Goal: Task Accomplishment & Management: Use online tool/utility

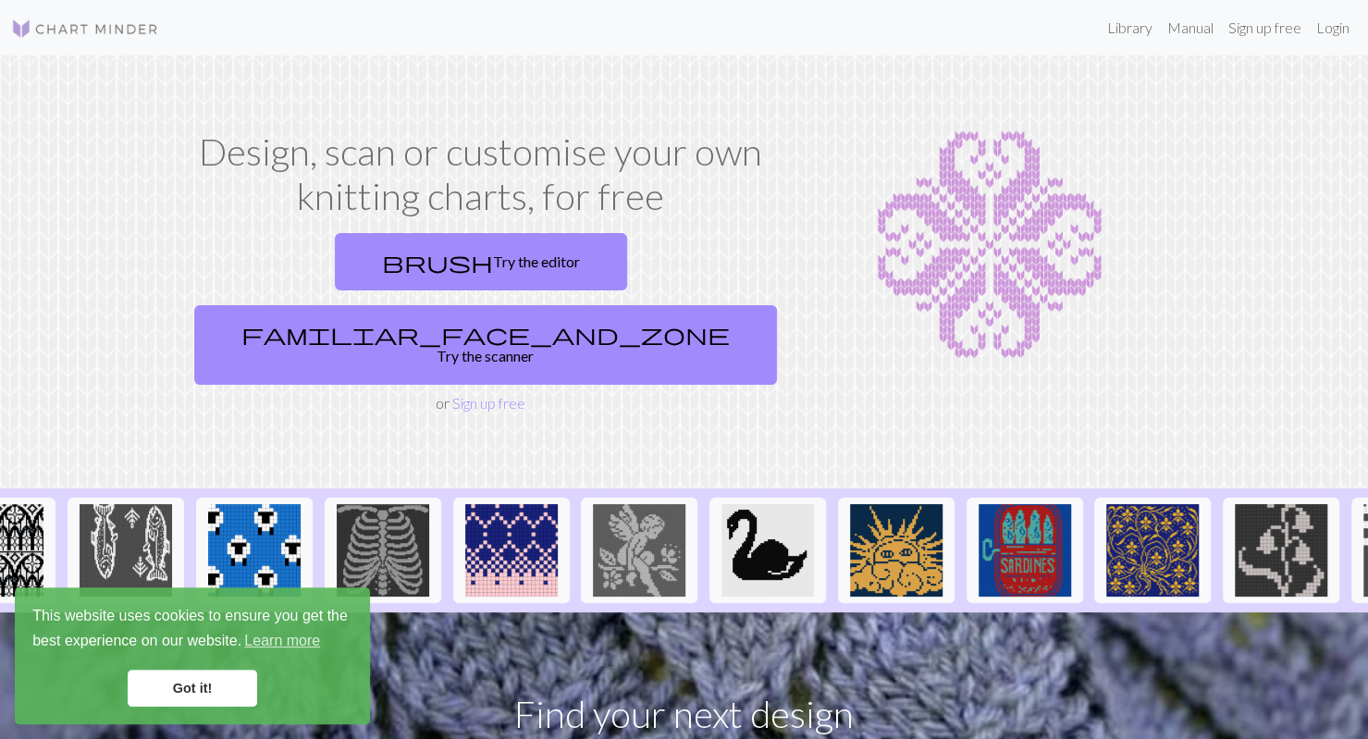
scroll to position [0, 65]
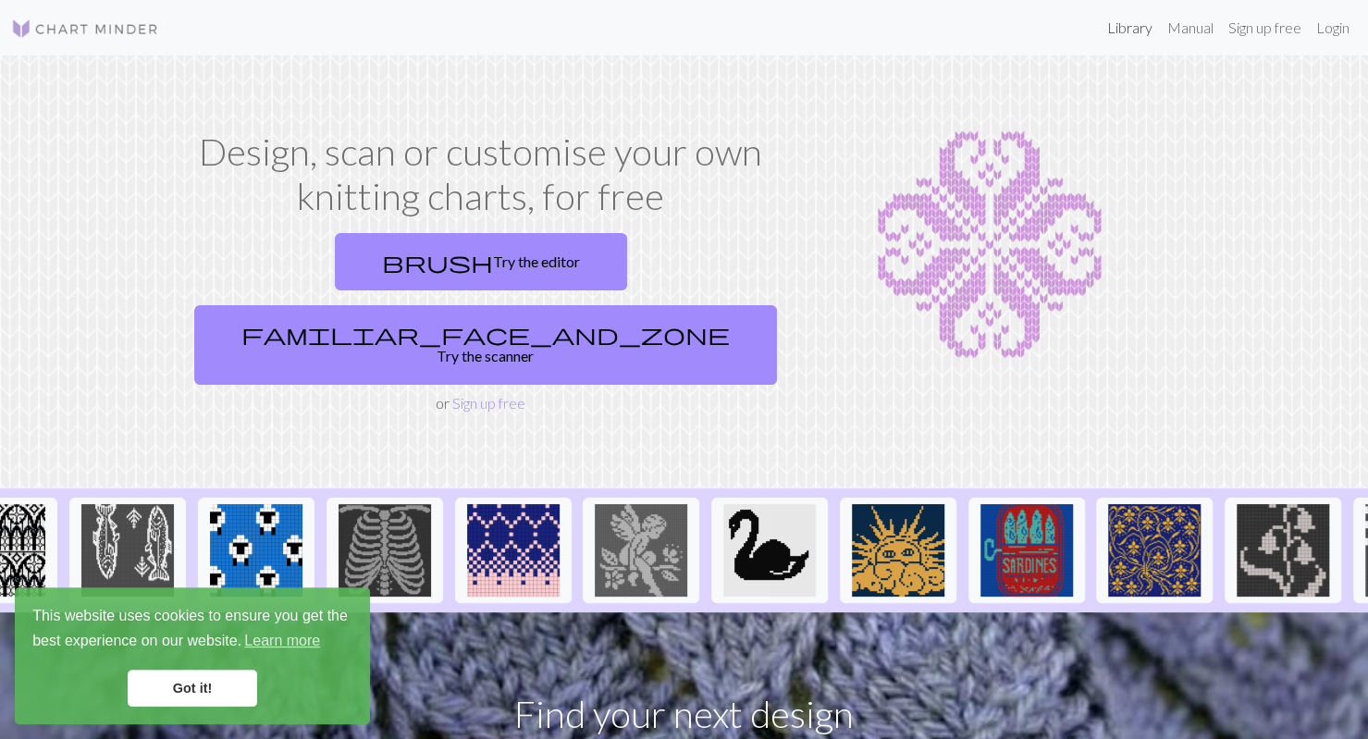
click at [1131, 26] on link "Library" at bounding box center [1130, 27] width 60 height 37
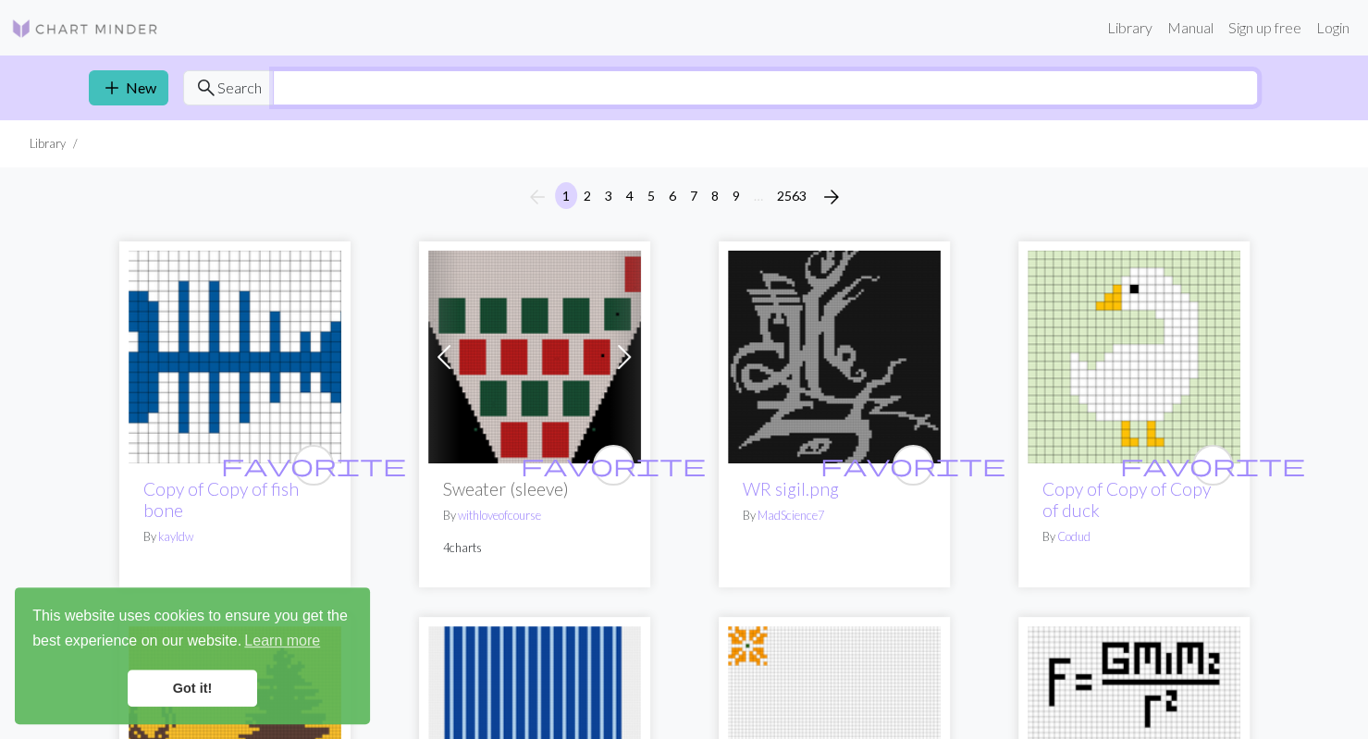
click at [438, 84] on input "text" at bounding box center [765, 87] width 985 height 35
type input "bow"
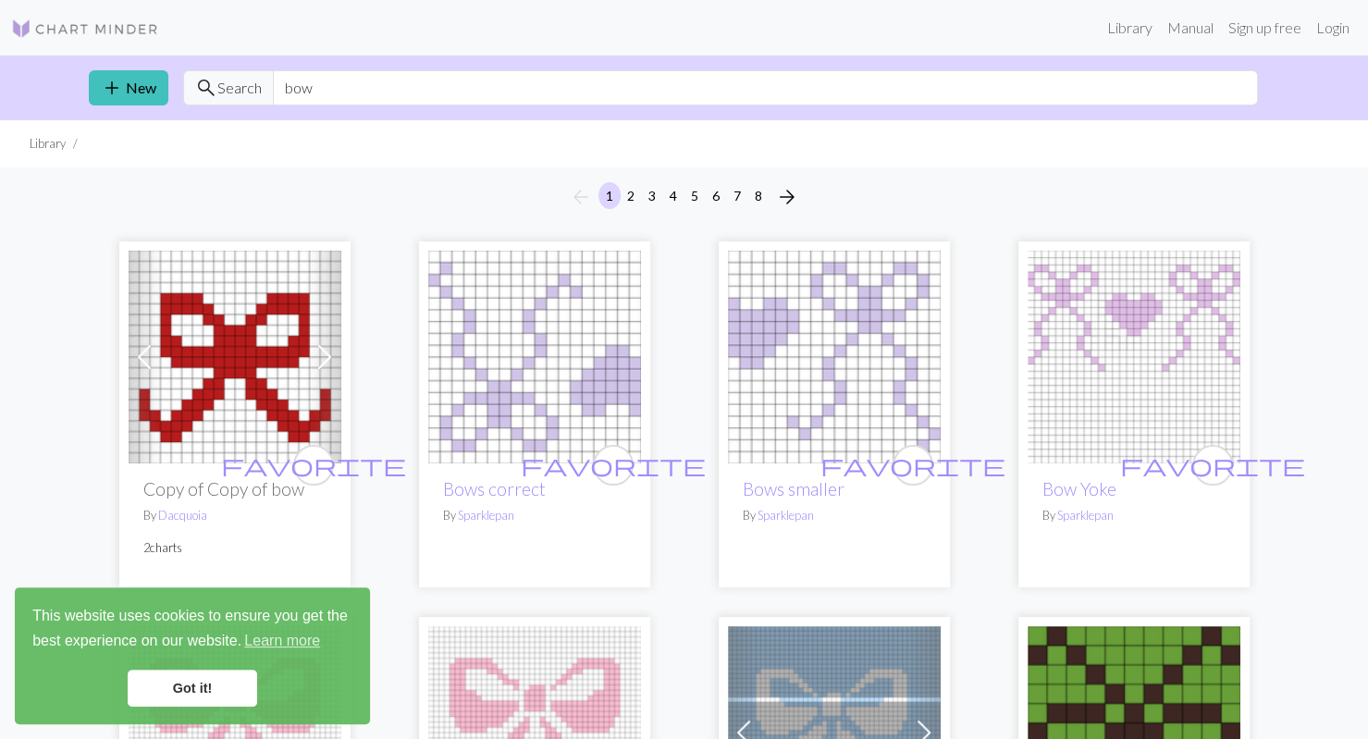
click at [195, 686] on link "Got it!" at bounding box center [193, 688] width 130 height 37
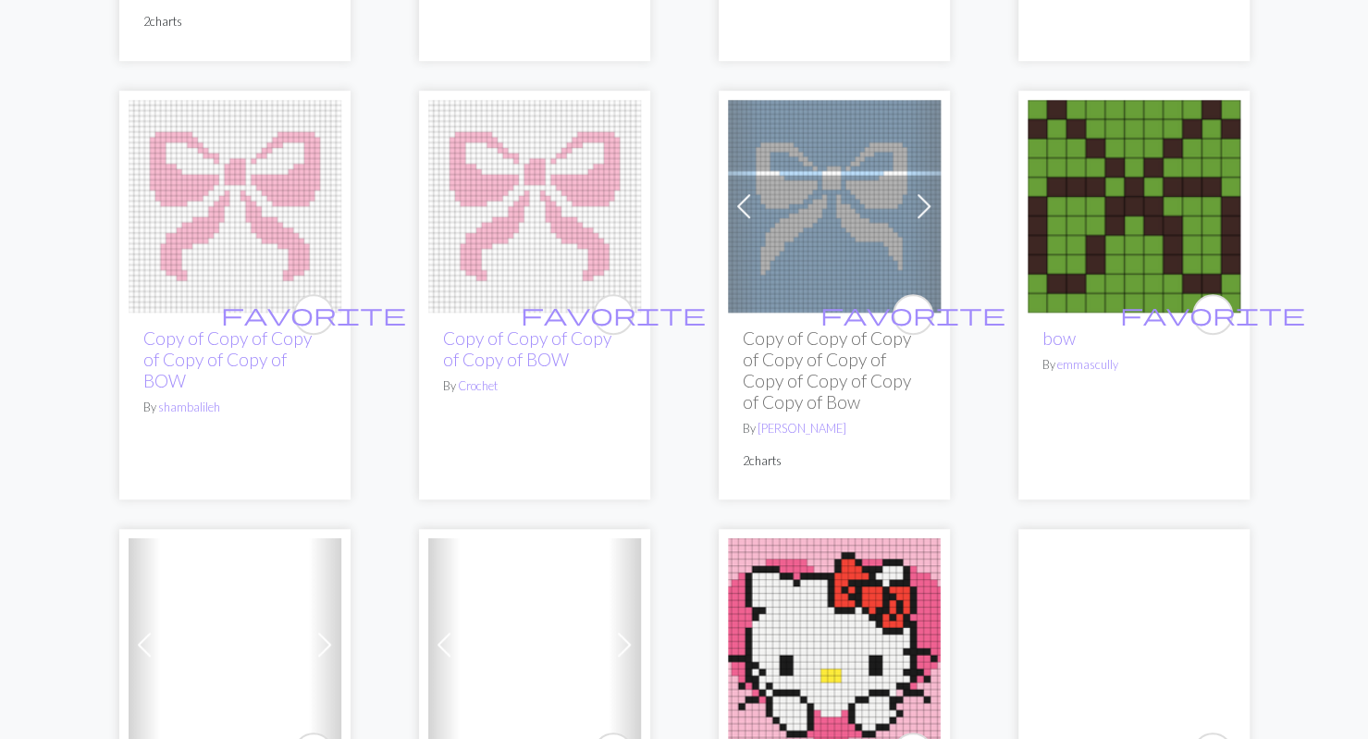
scroll to position [527, 0]
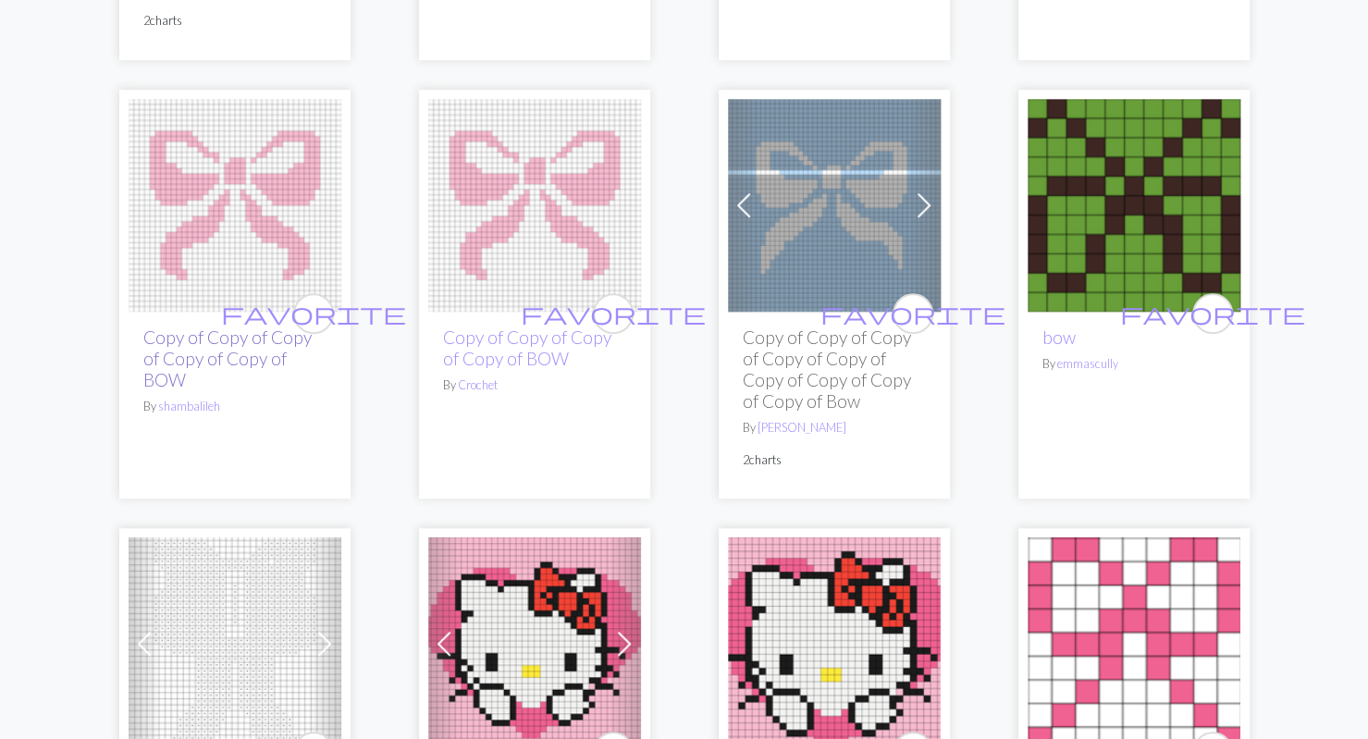
click at [229, 355] on link "Copy of Copy of Copy of Copy of Copy of BOW" at bounding box center [227, 359] width 168 height 64
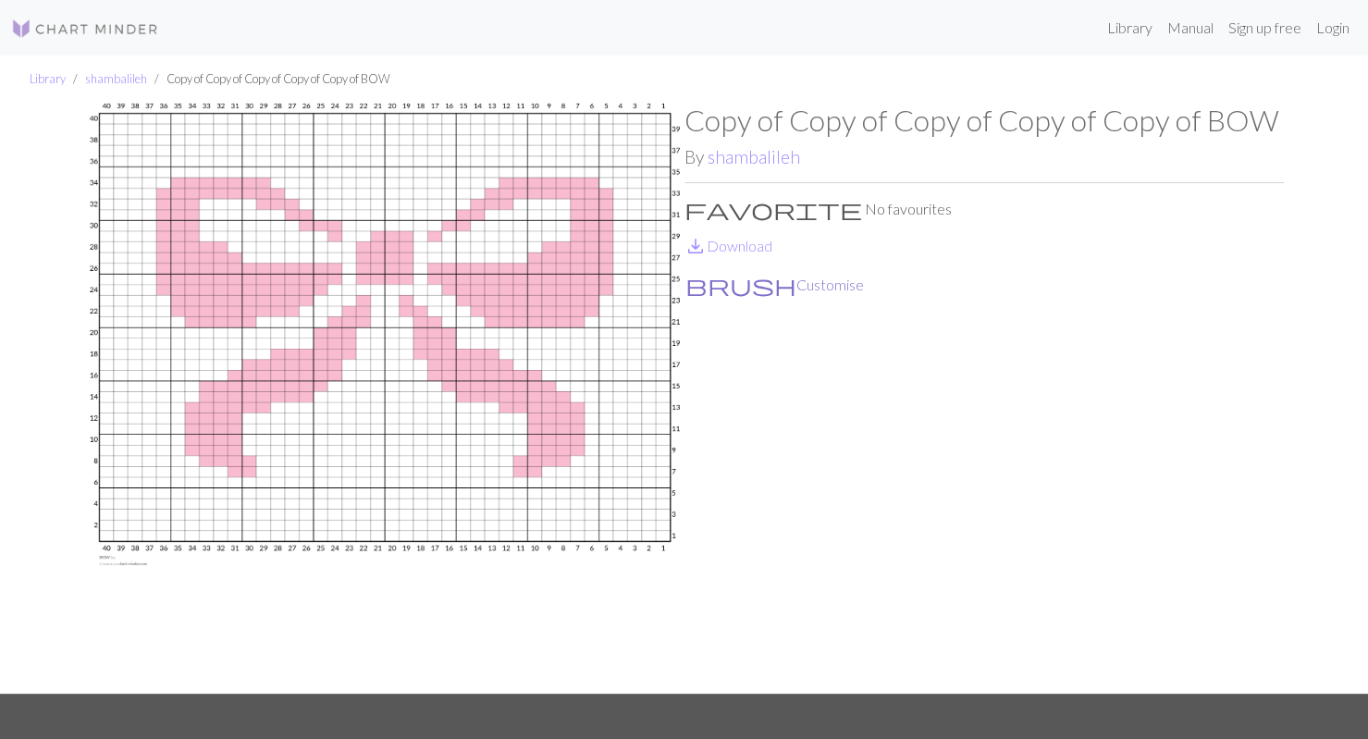
click at [748, 291] on button "brush Customise" at bounding box center [775, 285] width 180 height 24
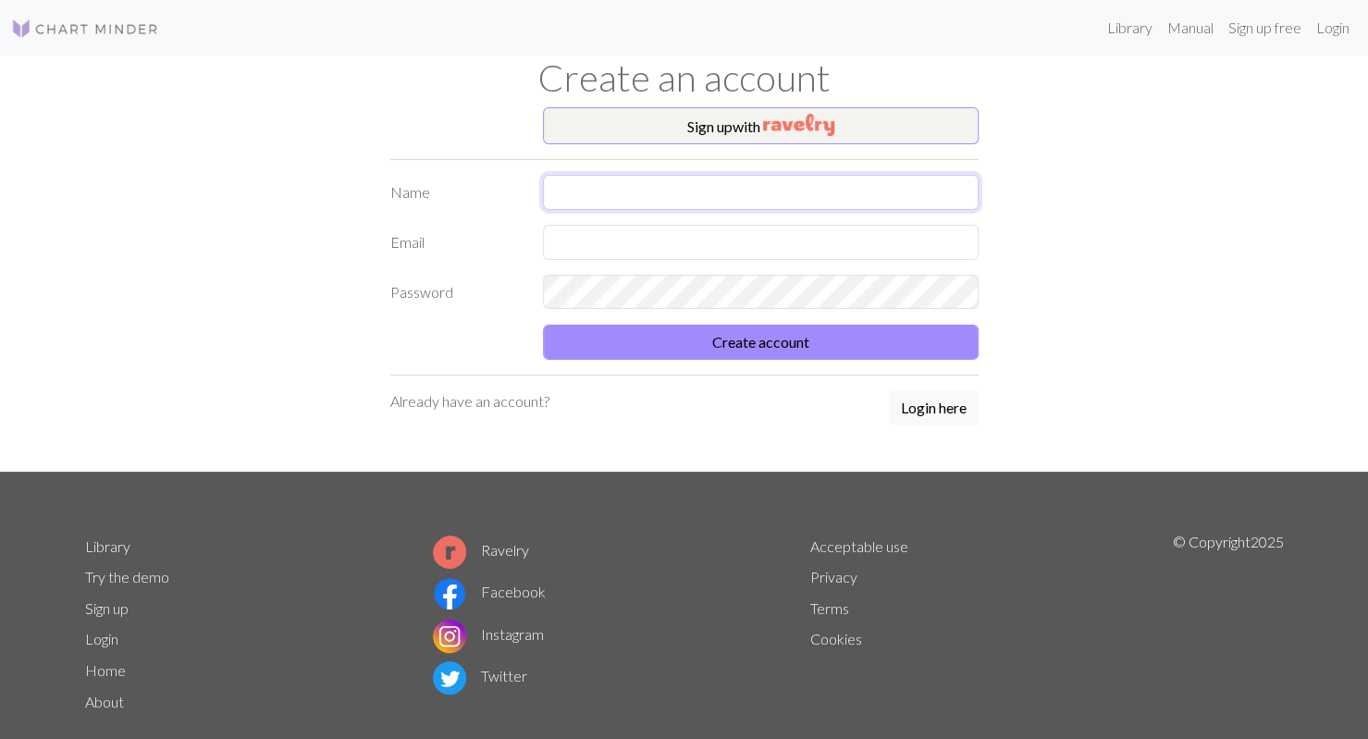
click at [700, 186] on input "text" at bounding box center [761, 192] width 436 height 35
type input "[PERSON_NAME]"
click at [666, 255] on input "text" at bounding box center [761, 242] width 436 height 35
type input "[EMAIL_ADDRESS][DOMAIN_NAME]"
click at [687, 315] on form "Name [PERSON_NAME] Email [EMAIL_ADDRESS][DOMAIN_NAME] Password Create account" at bounding box center [684, 267] width 588 height 185
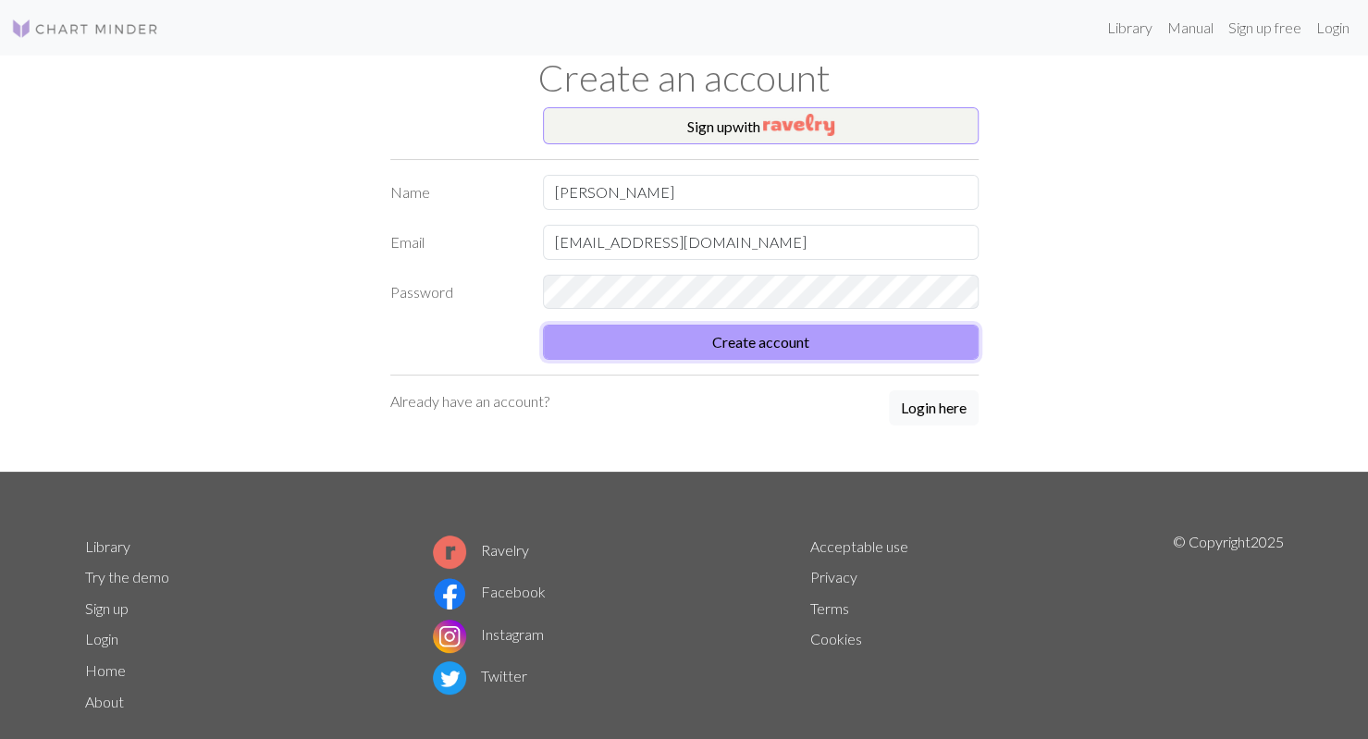
click at [784, 355] on button "Create account" at bounding box center [761, 342] width 436 height 35
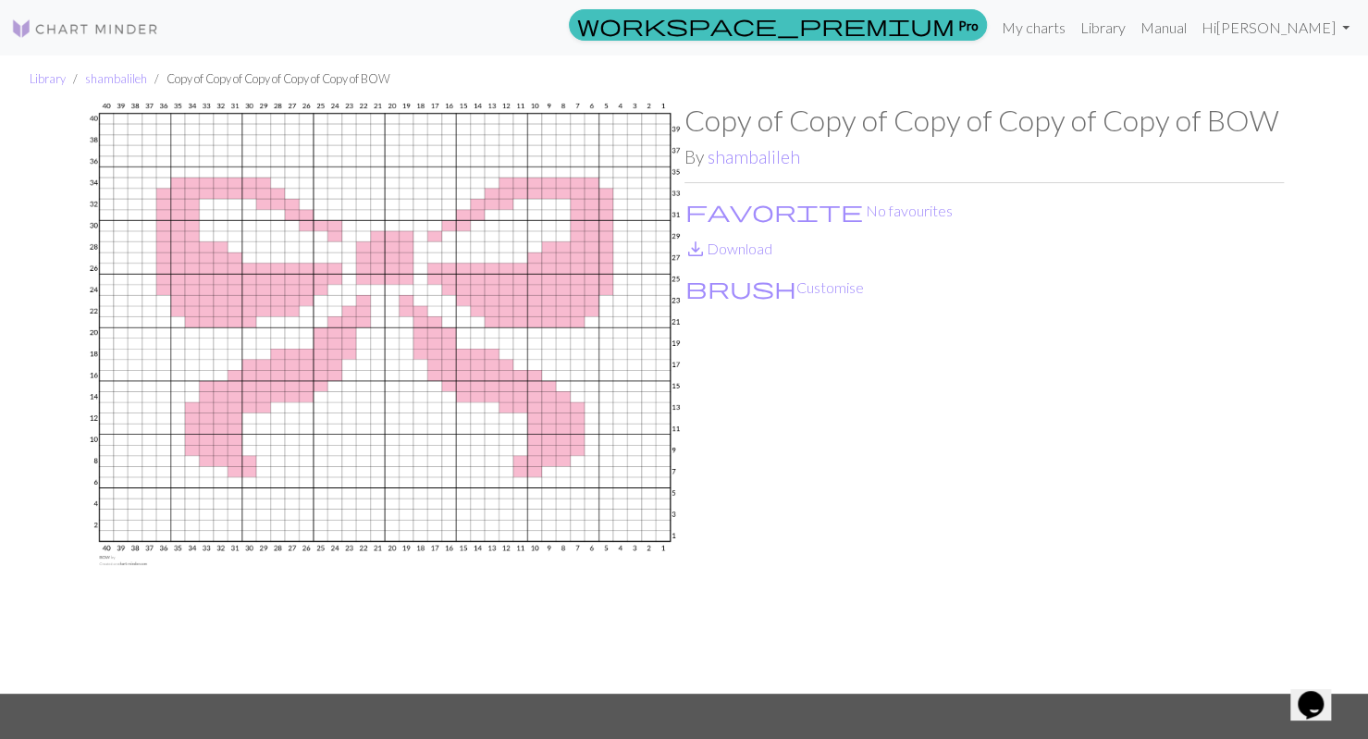
click at [920, 451] on div "Copy of Copy of Copy of Copy of Copy of BOW By shambalileh favorite No favourit…" at bounding box center [985, 398] width 600 height 591
click at [732, 291] on button "brush Customise" at bounding box center [775, 288] width 180 height 24
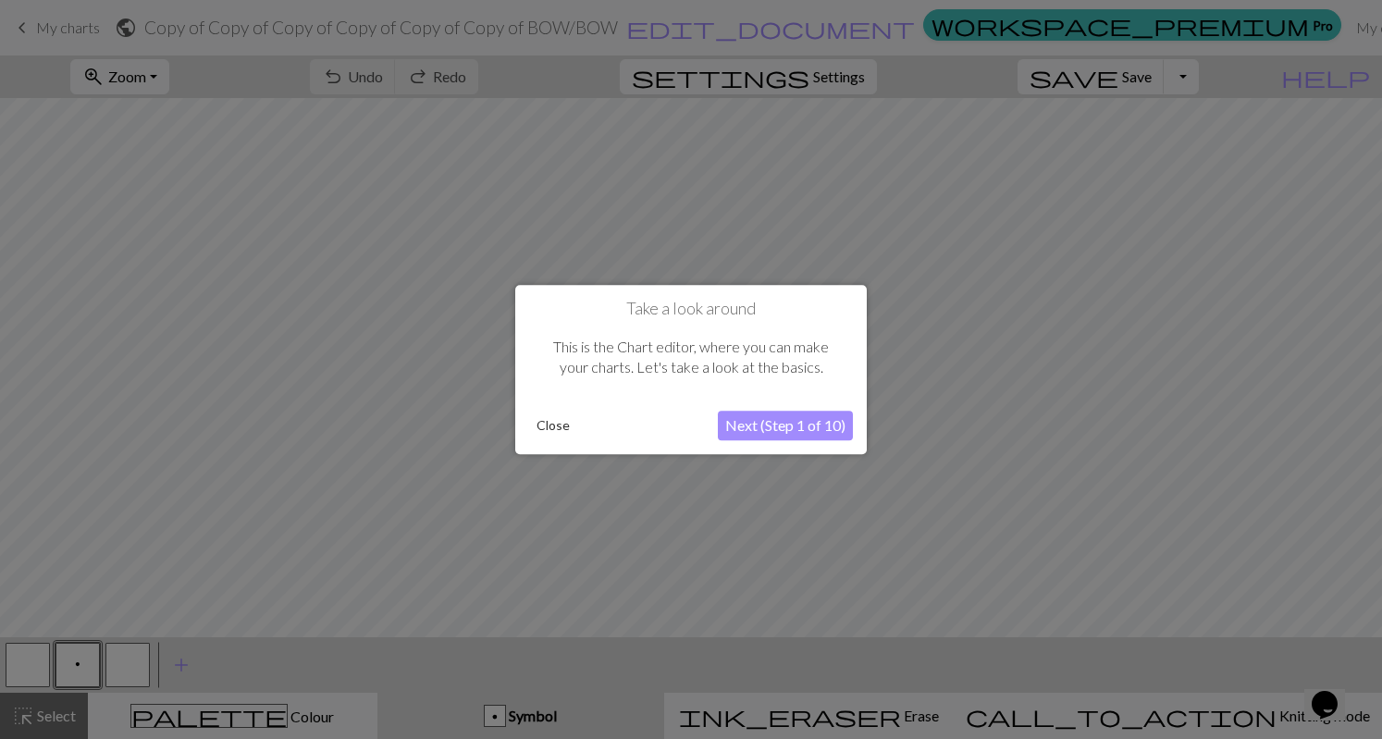
click at [773, 427] on button "Next (Step 1 of 10)" at bounding box center [785, 426] width 135 height 30
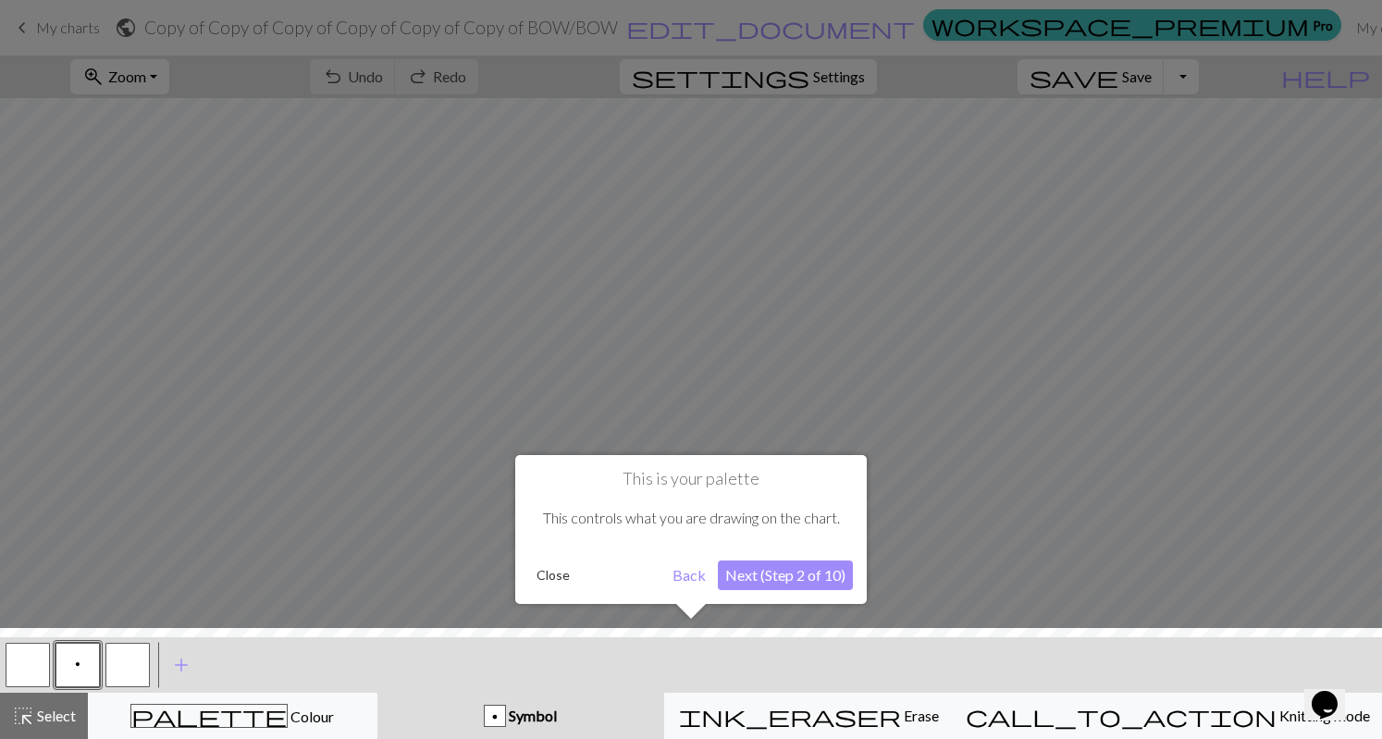
click at [785, 566] on button "Next (Step 2 of 10)" at bounding box center [785, 576] width 135 height 30
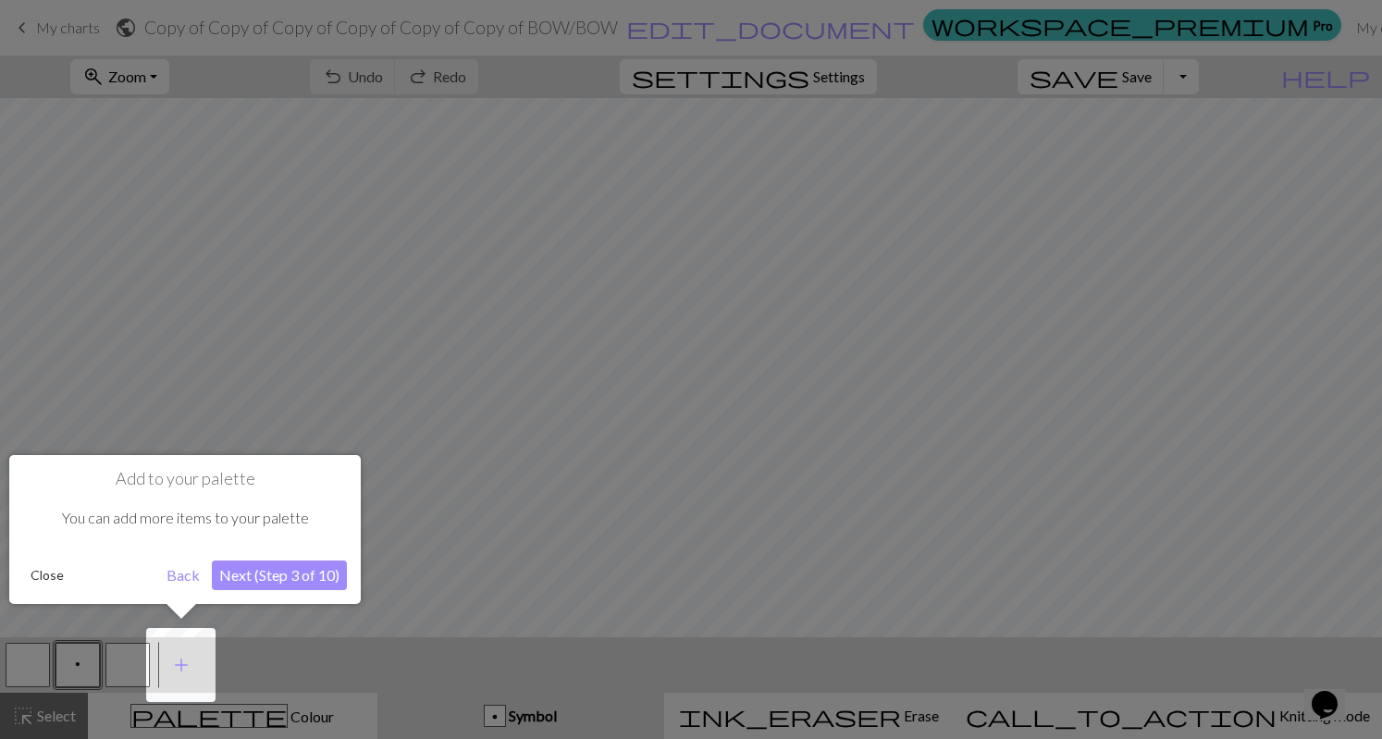
click at [337, 575] on button "Next (Step 3 of 10)" at bounding box center [279, 576] width 135 height 30
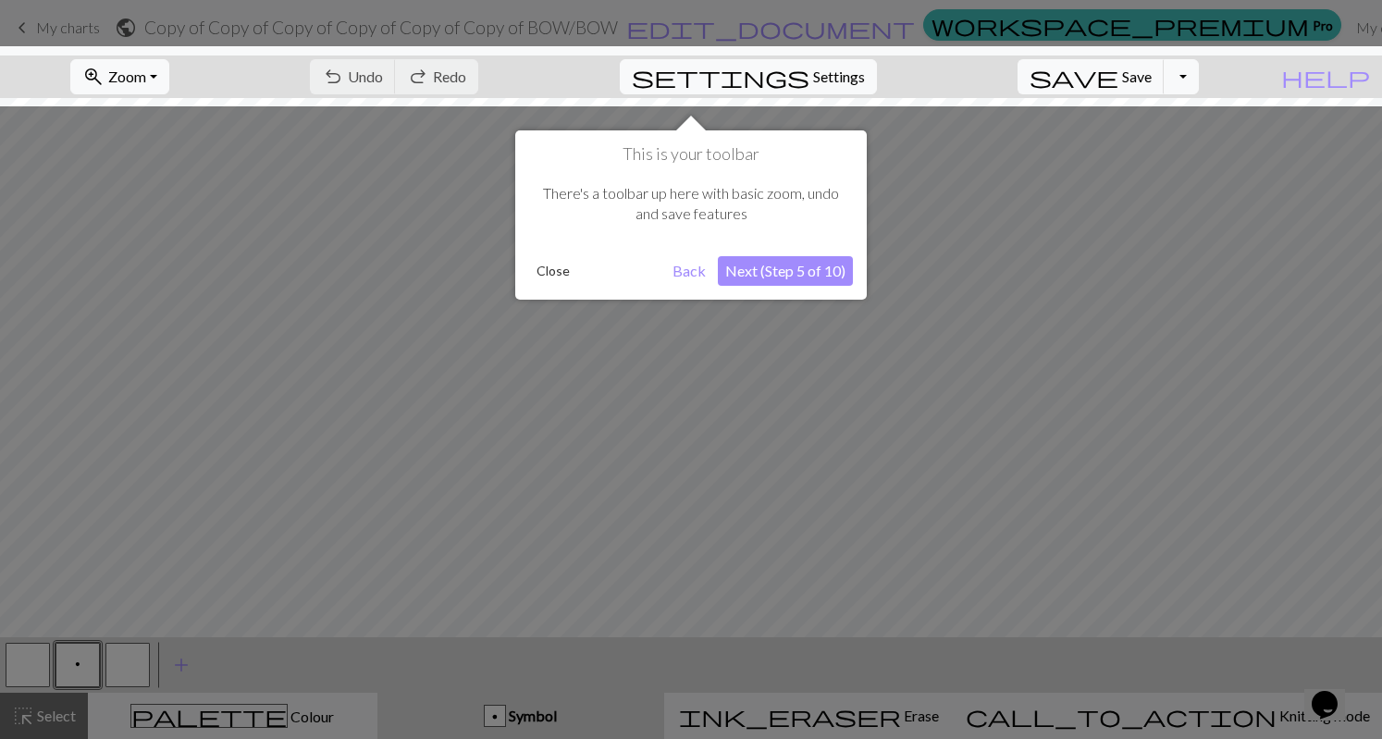
click at [814, 275] on button "Next (Step 5 of 10)" at bounding box center [785, 271] width 135 height 30
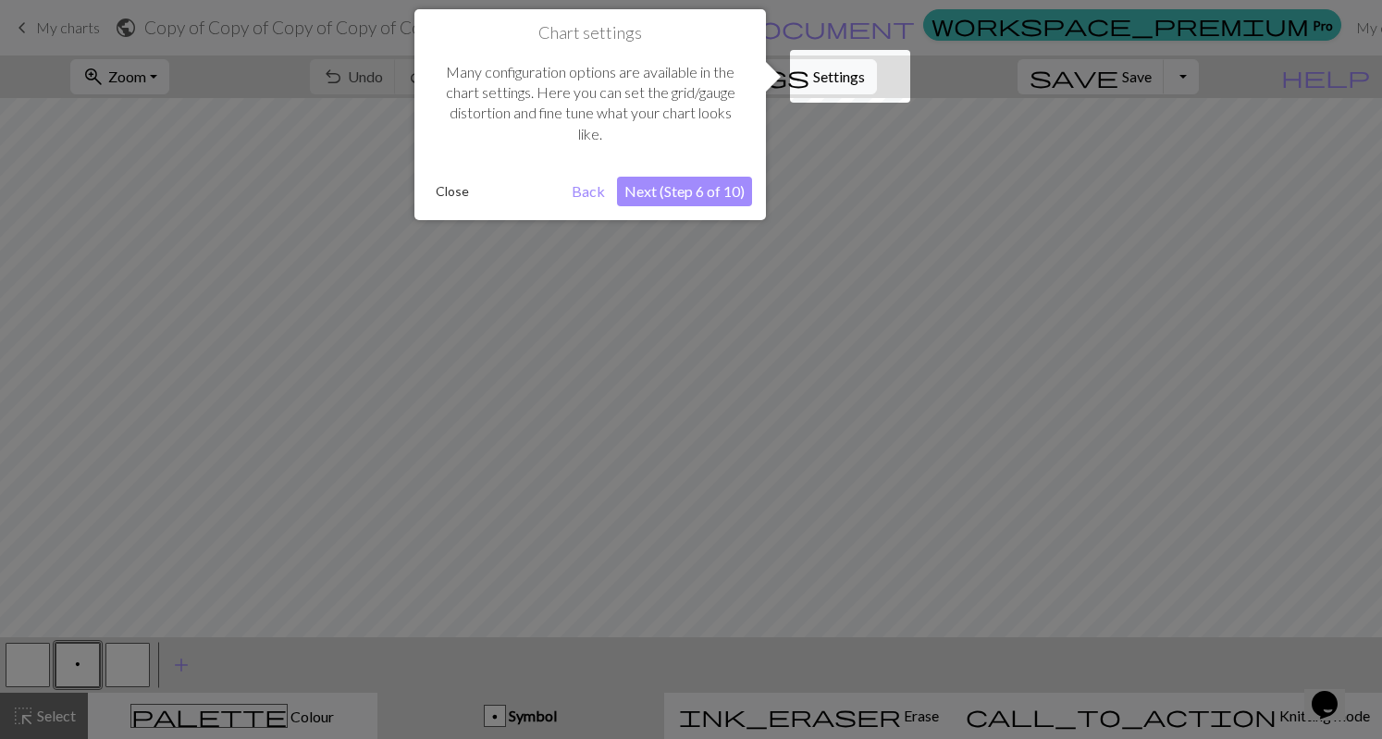
click at [681, 175] on div "Chart settings Many configuration options are available in the chart settings. …" at bounding box center [590, 114] width 352 height 211
click at [687, 188] on button "Next (Step 6 of 10)" at bounding box center [684, 192] width 135 height 30
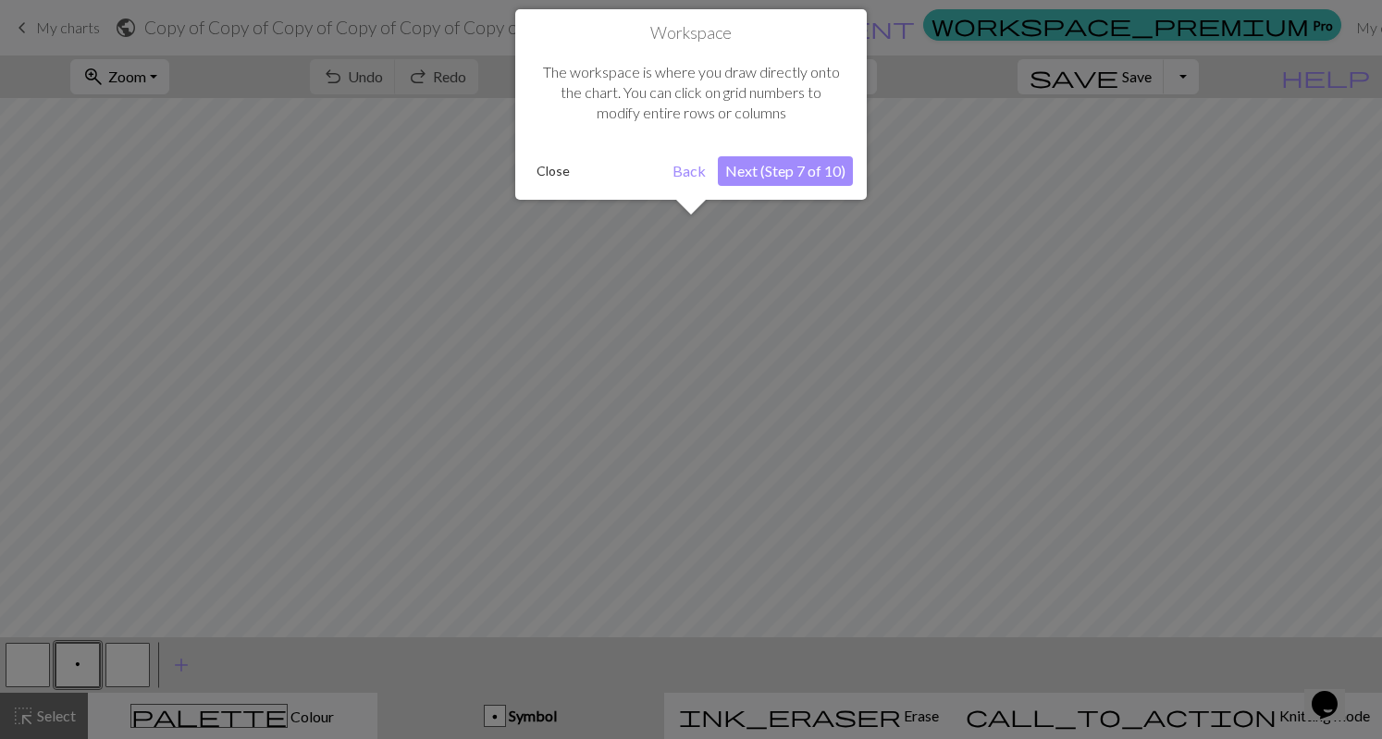
scroll to position [69, 0]
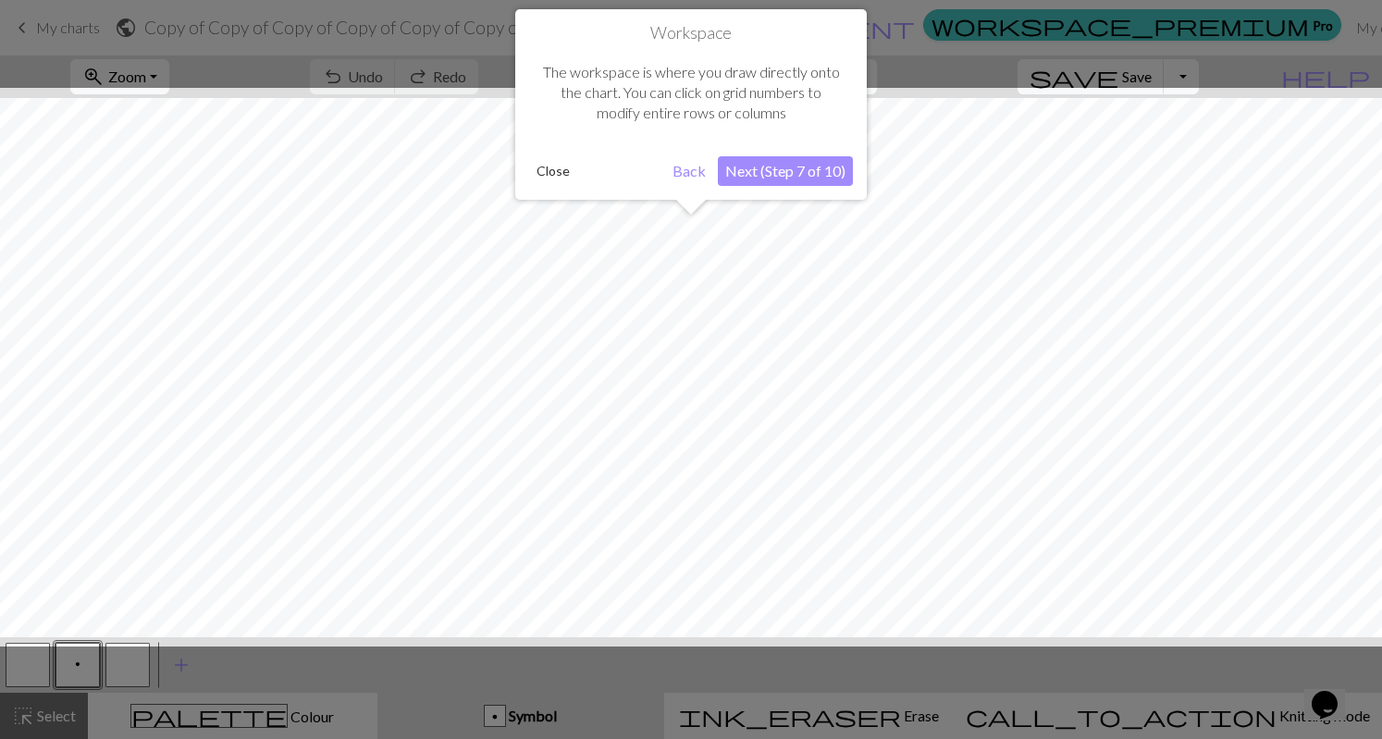
click at [795, 164] on button "Next (Step 7 of 10)" at bounding box center [785, 171] width 135 height 30
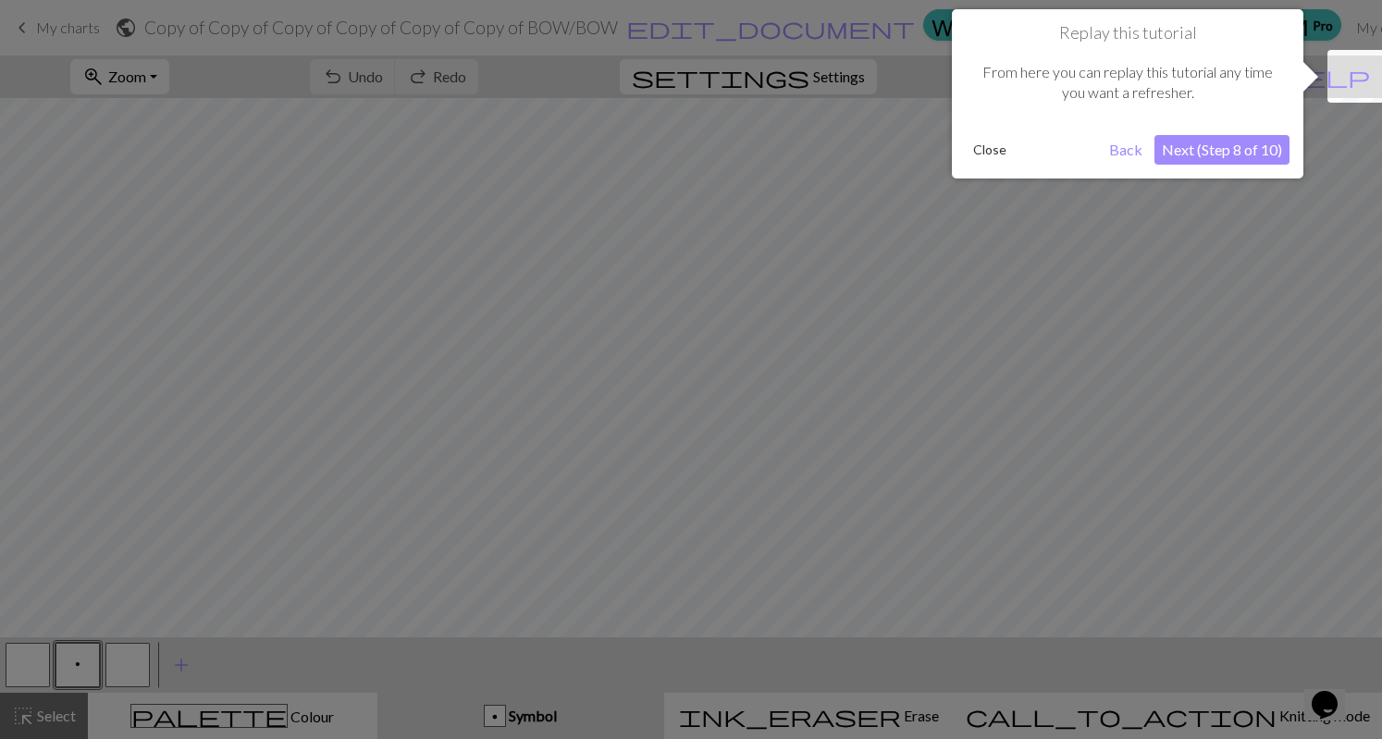
click at [1189, 142] on button "Next (Step 8 of 10)" at bounding box center [1222, 150] width 135 height 30
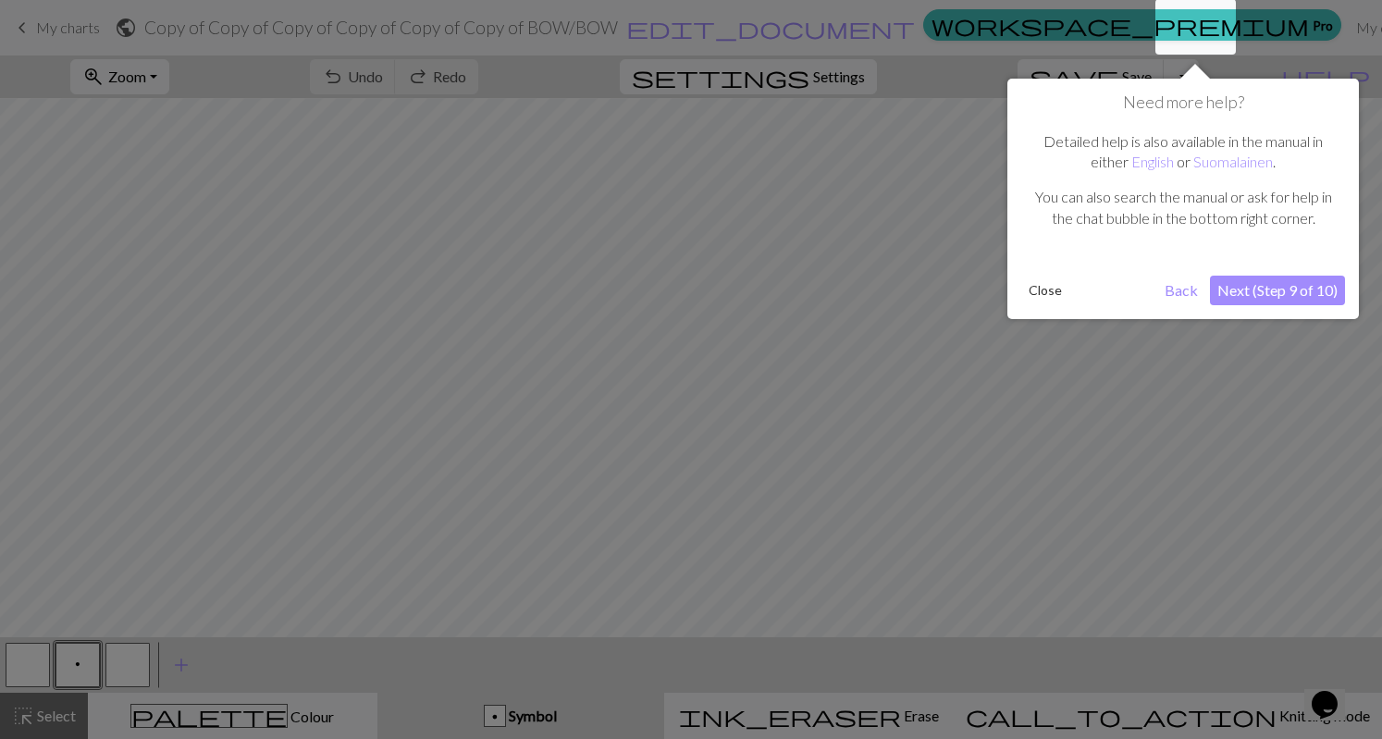
click at [1251, 293] on button "Next (Step 9 of 10)" at bounding box center [1277, 291] width 135 height 30
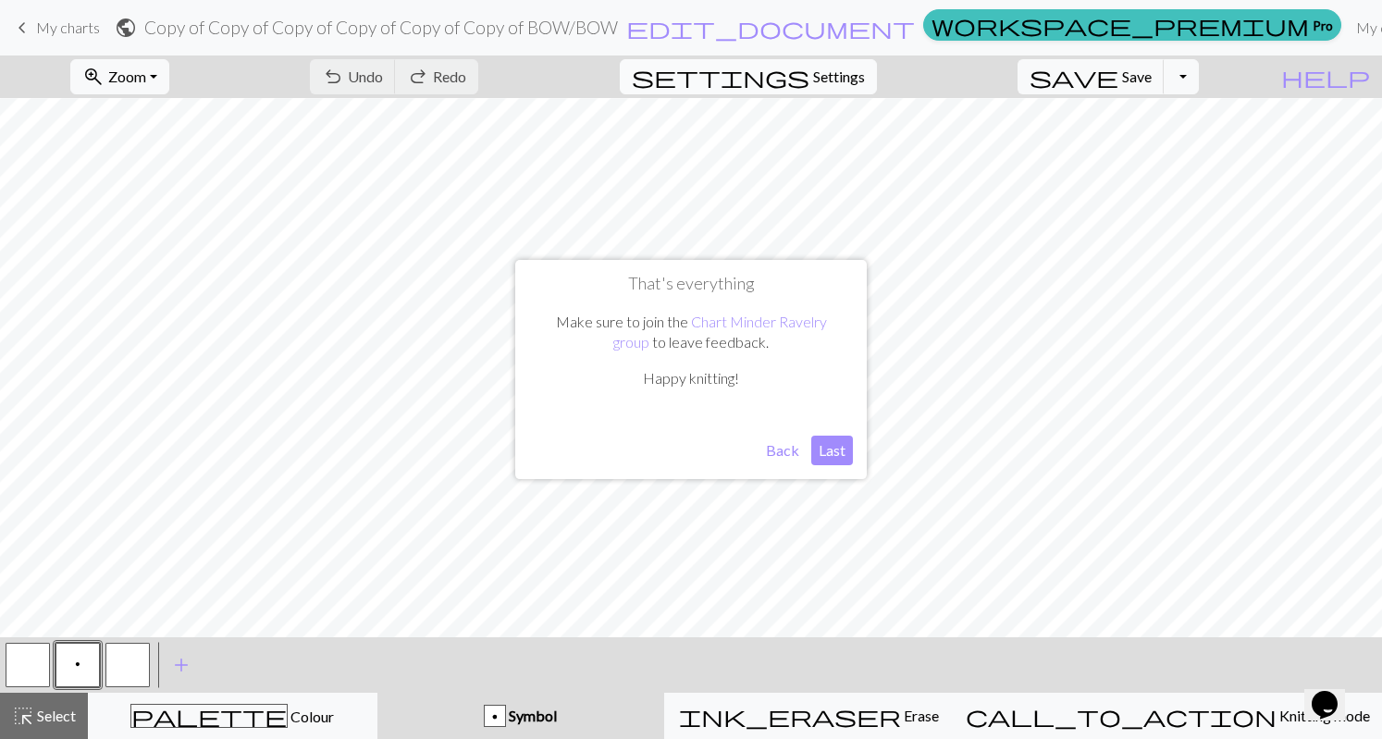
click at [865, 75] on span "Settings" at bounding box center [839, 77] width 52 height 22
select select "aran"
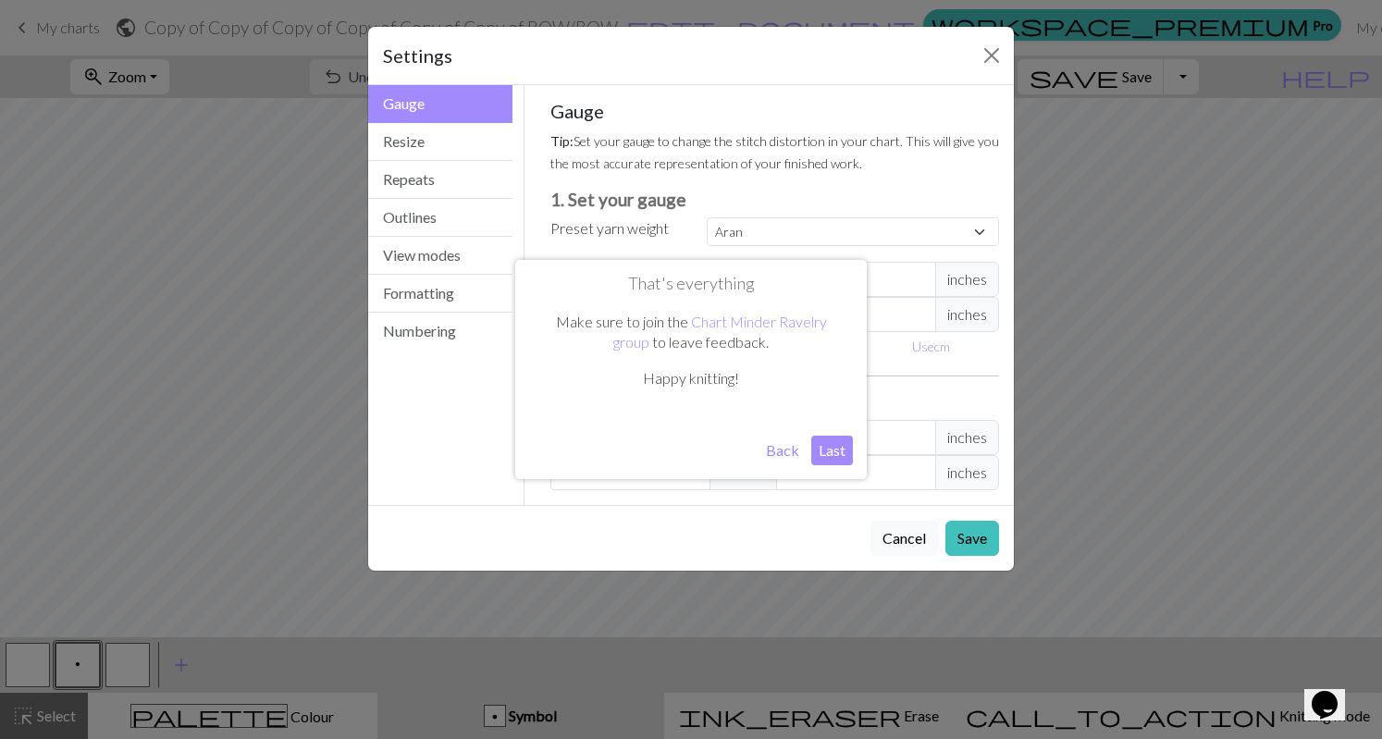
click at [846, 458] on button "Last" at bounding box center [832, 451] width 42 height 30
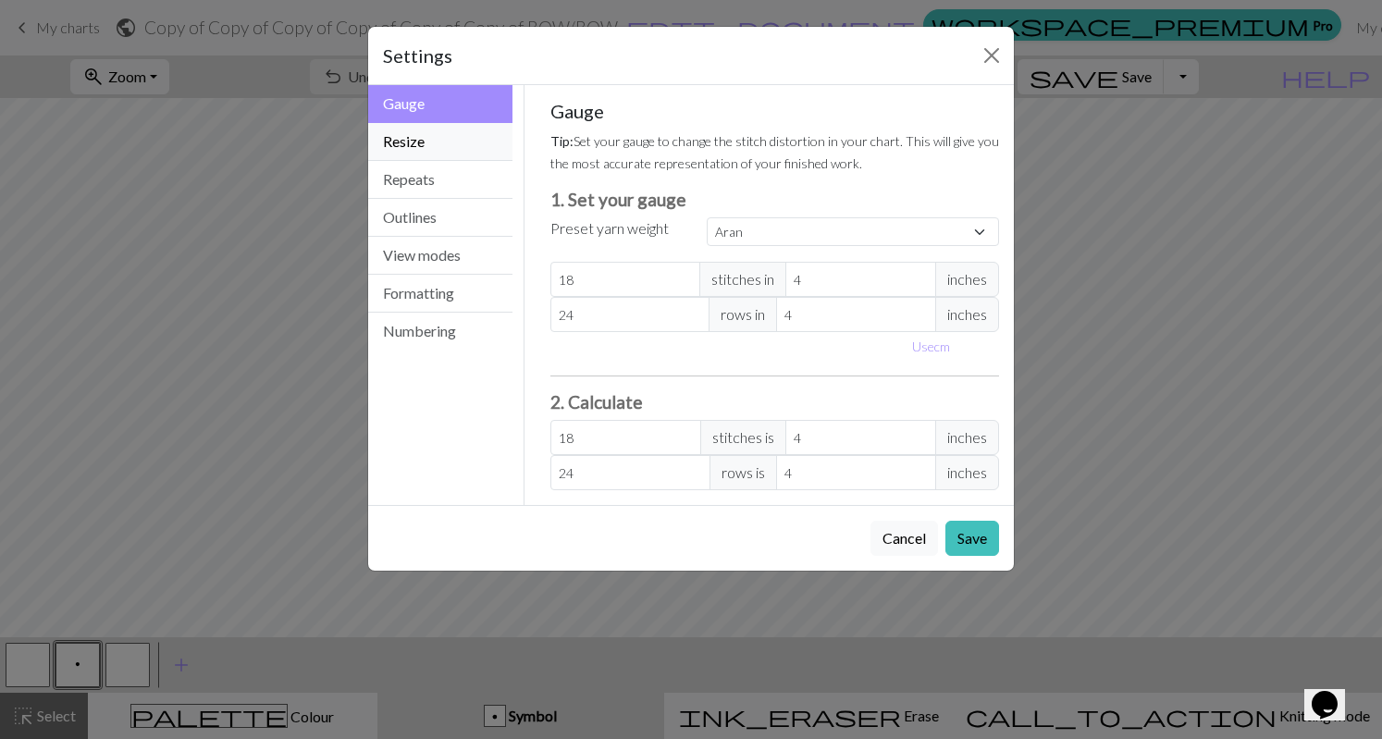
click at [479, 155] on button "Resize" at bounding box center [440, 142] width 144 height 38
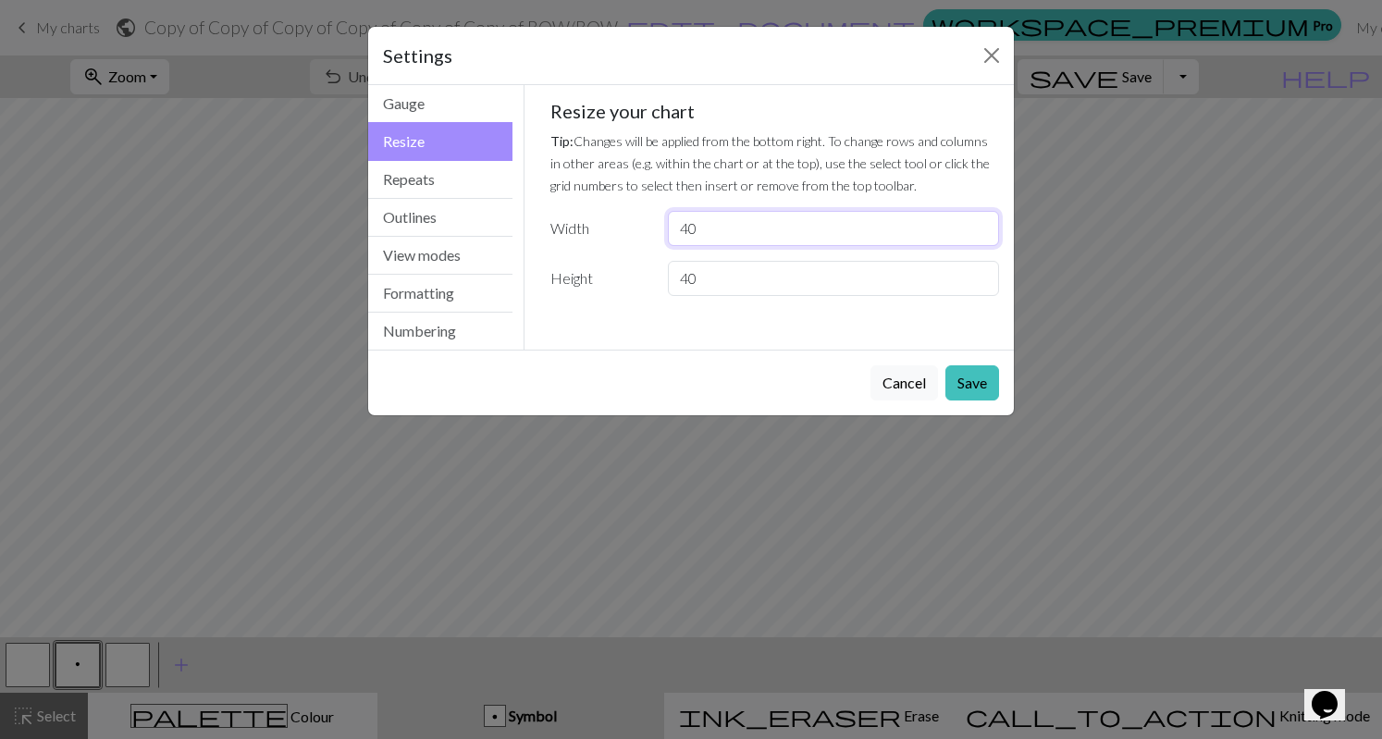
click at [828, 221] on input "40" at bounding box center [833, 228] width 331 height 35
type input "4"
type input "48"
click at [741, 282] on input "40" at bounding box center [833, 278] width 331 height 35
type input "4"
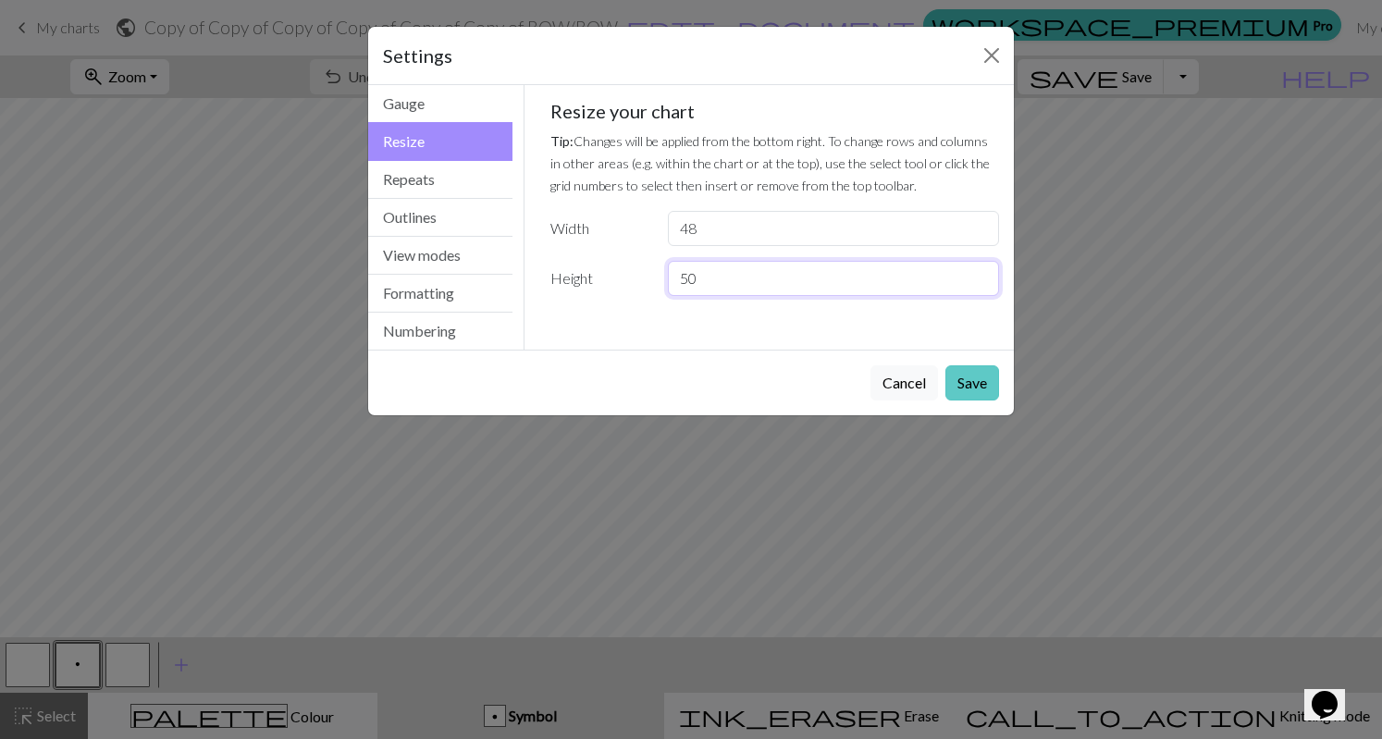
type input "50"
click at [967, 387] on button "Save" at bounding box center [973, 382] width 54 height 35
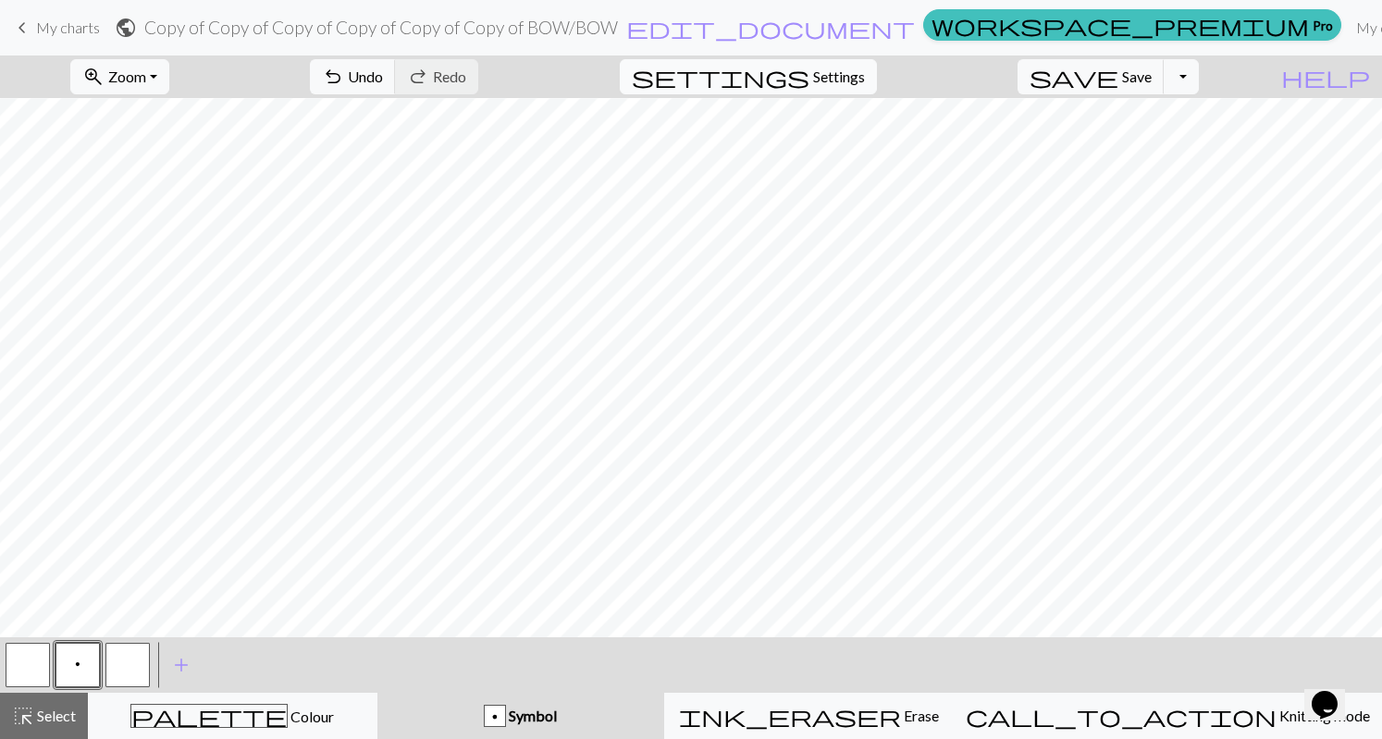
click at [855, 79] on span "Settings" at bounding box center [839, 77] width 52 height 22
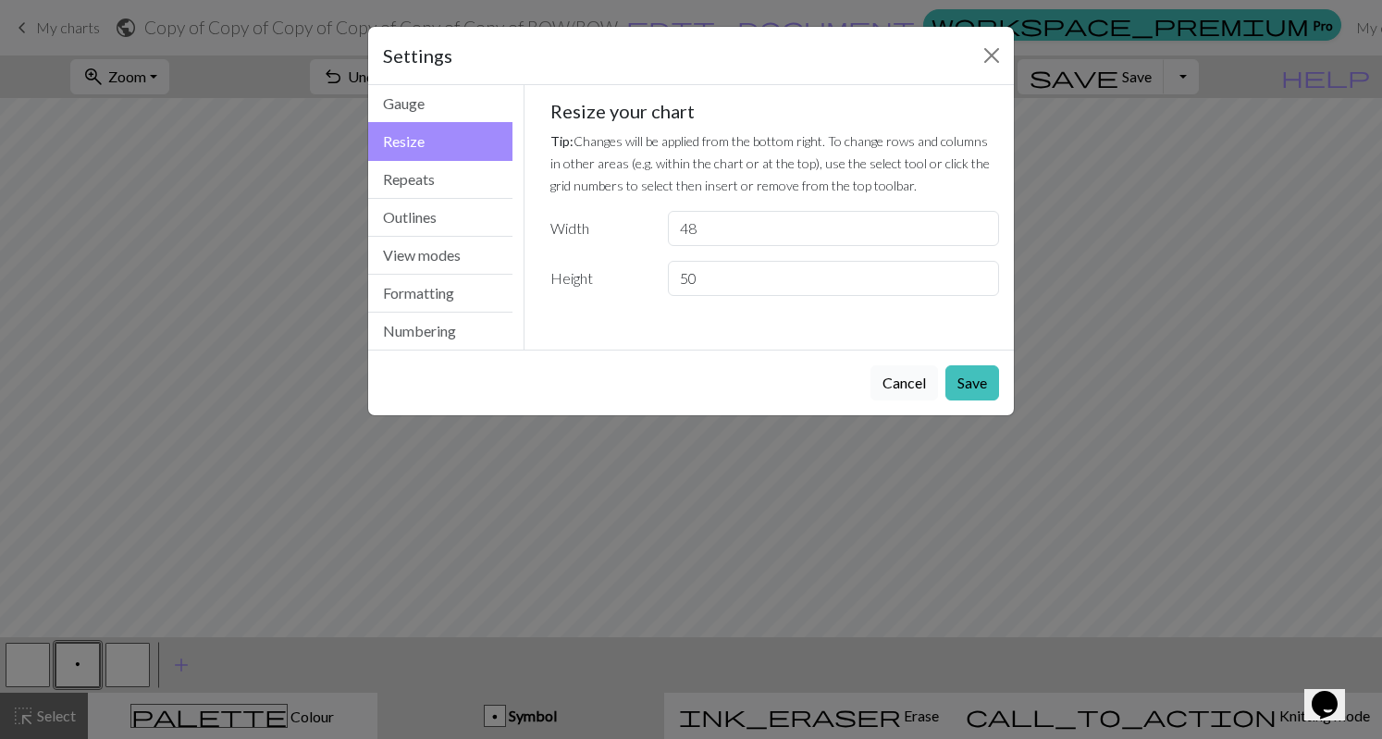
click at [921, 384] on button "Cancel" at bounding box center [905, 382] width 68 height 35
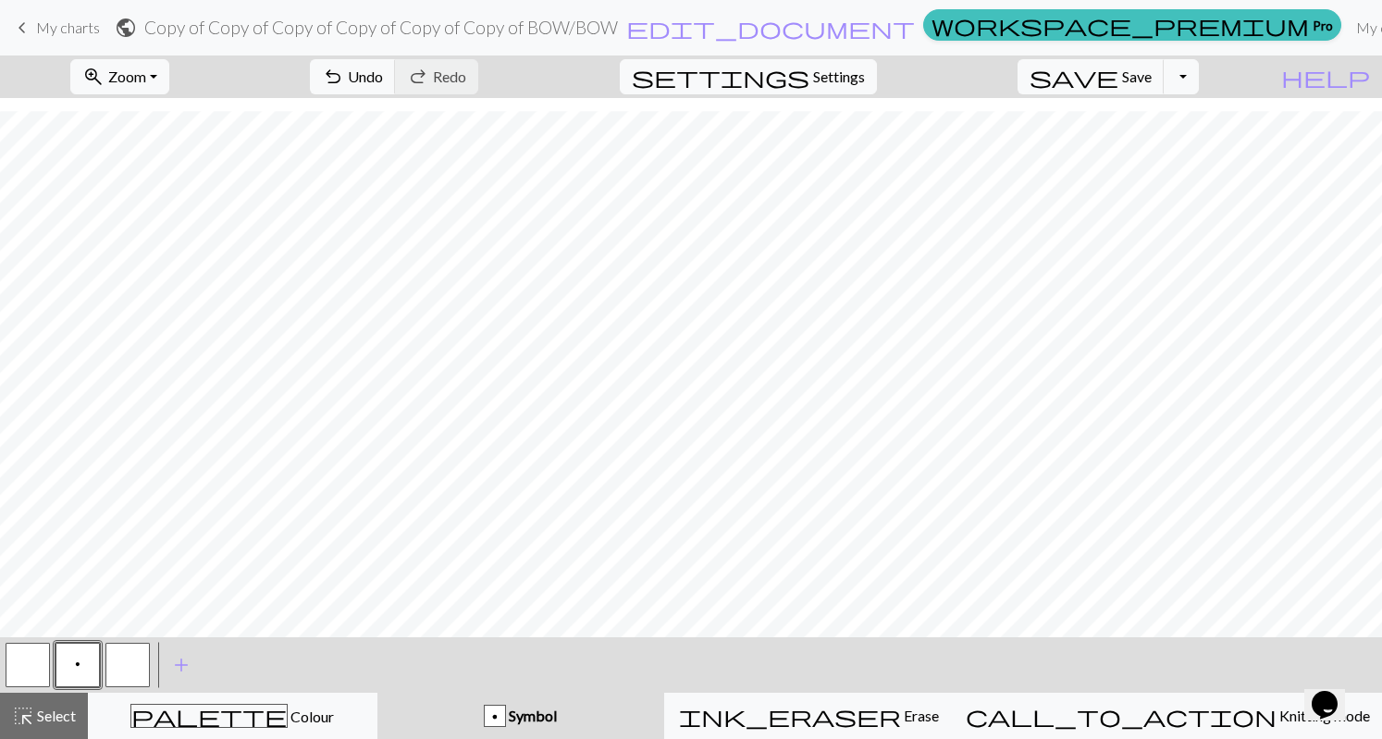
scroll to position [49, 0]
click at [383, 80] on span "Undo" at bounding box center [365, 77] width 35 height 18
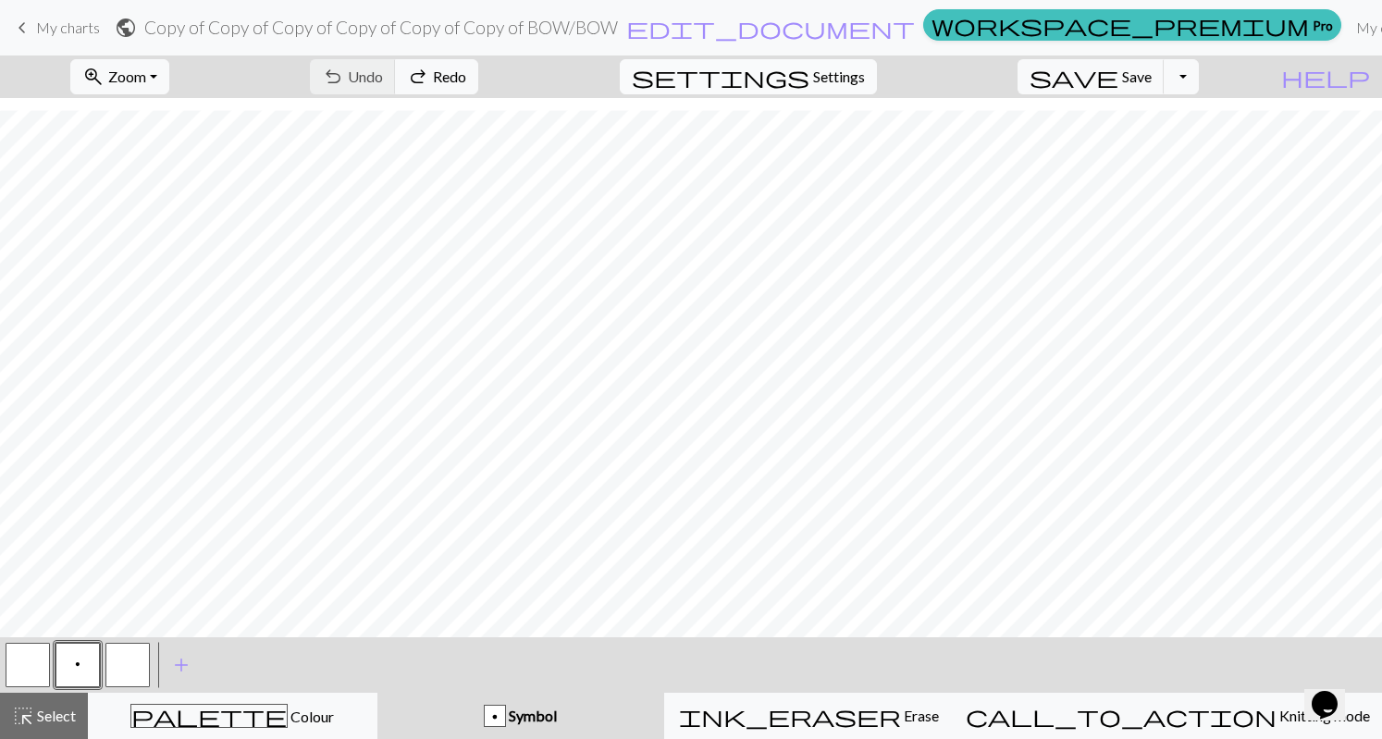
click at [870, 89] on button "settings Settings" at bounding box center [748, 76] width 257 height 35
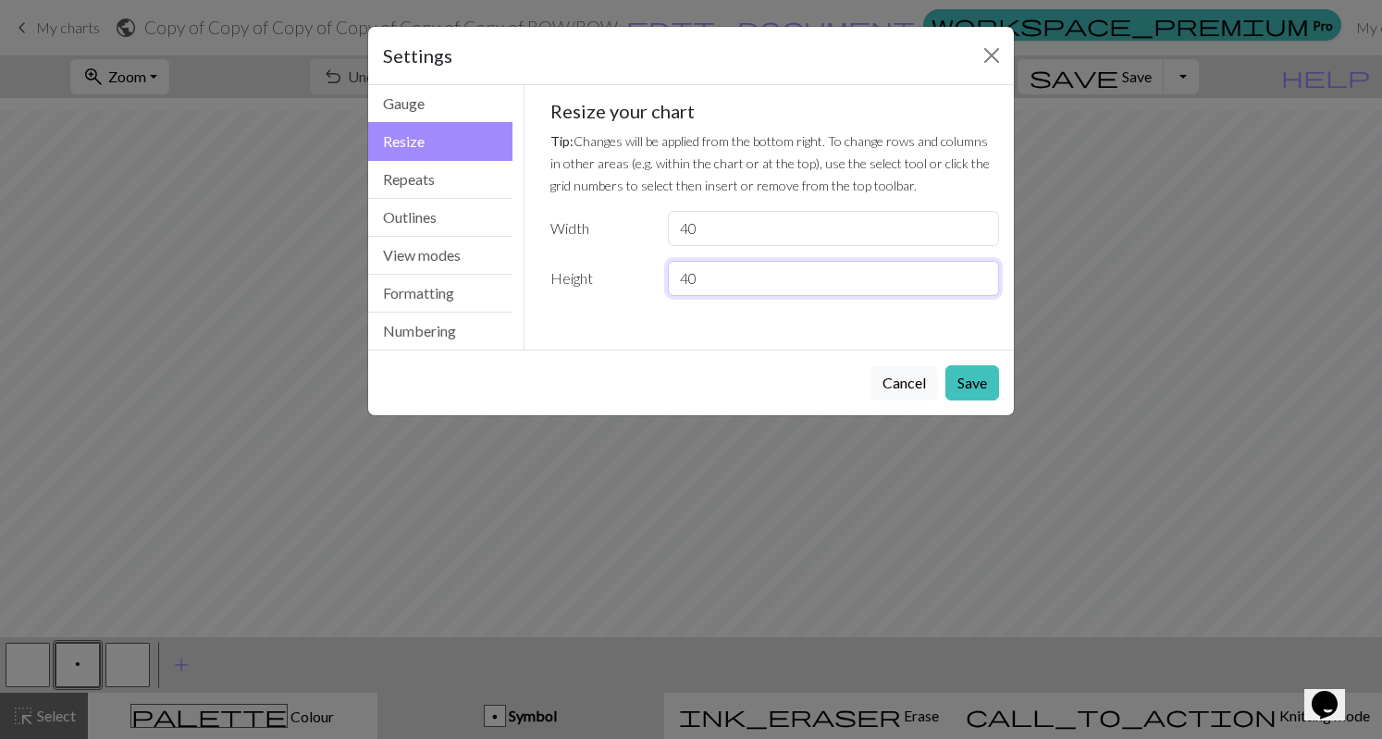
click at [751, 283] on input "40" at bounding box center [833, 278] width 331 height 35
click at [715, 228] on input "40" at bounding box center [833, 228] width 331 height 35
type input "48"
click at [744, 282] on input "40" at bounding box center [833, 278] width 331 height 35
type input "4"
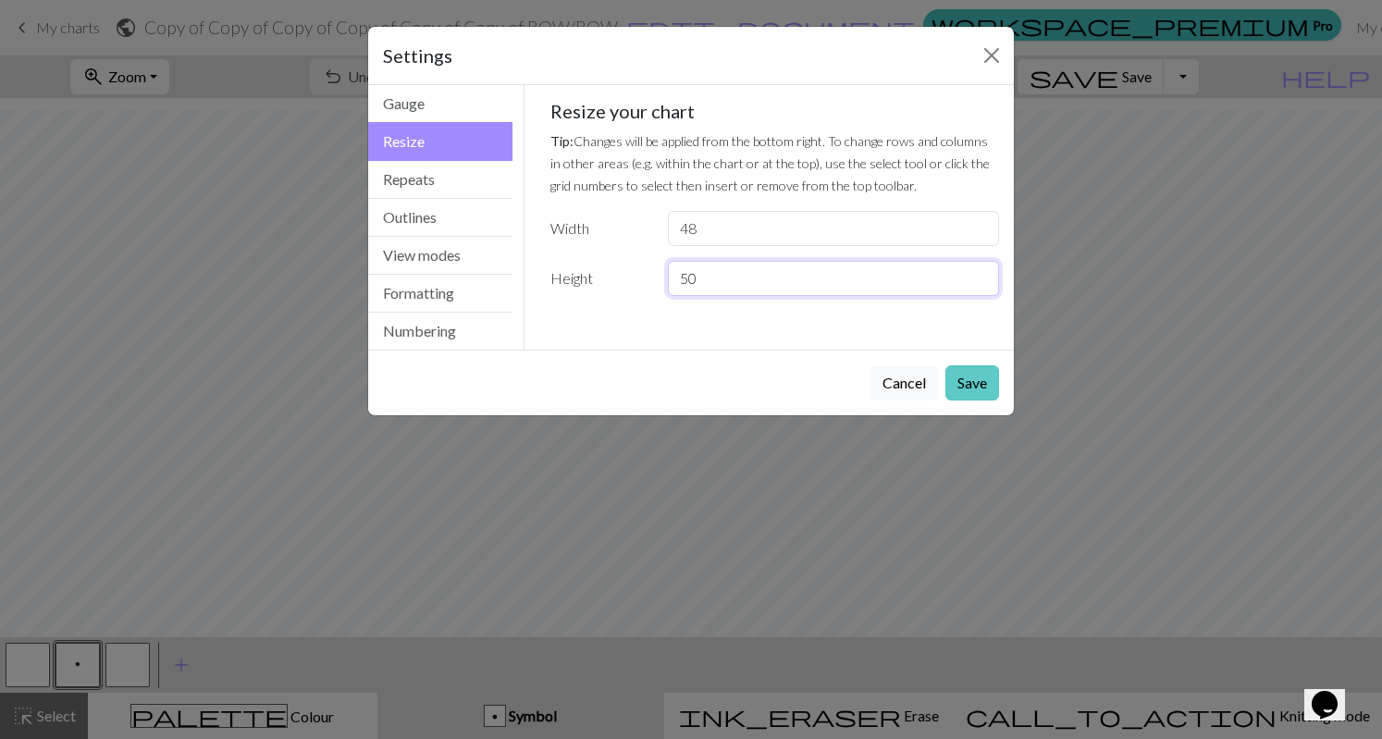
type input "50"
click at [969, 376] on button "Save" at bounding box center [973, 382] width 54 height 35
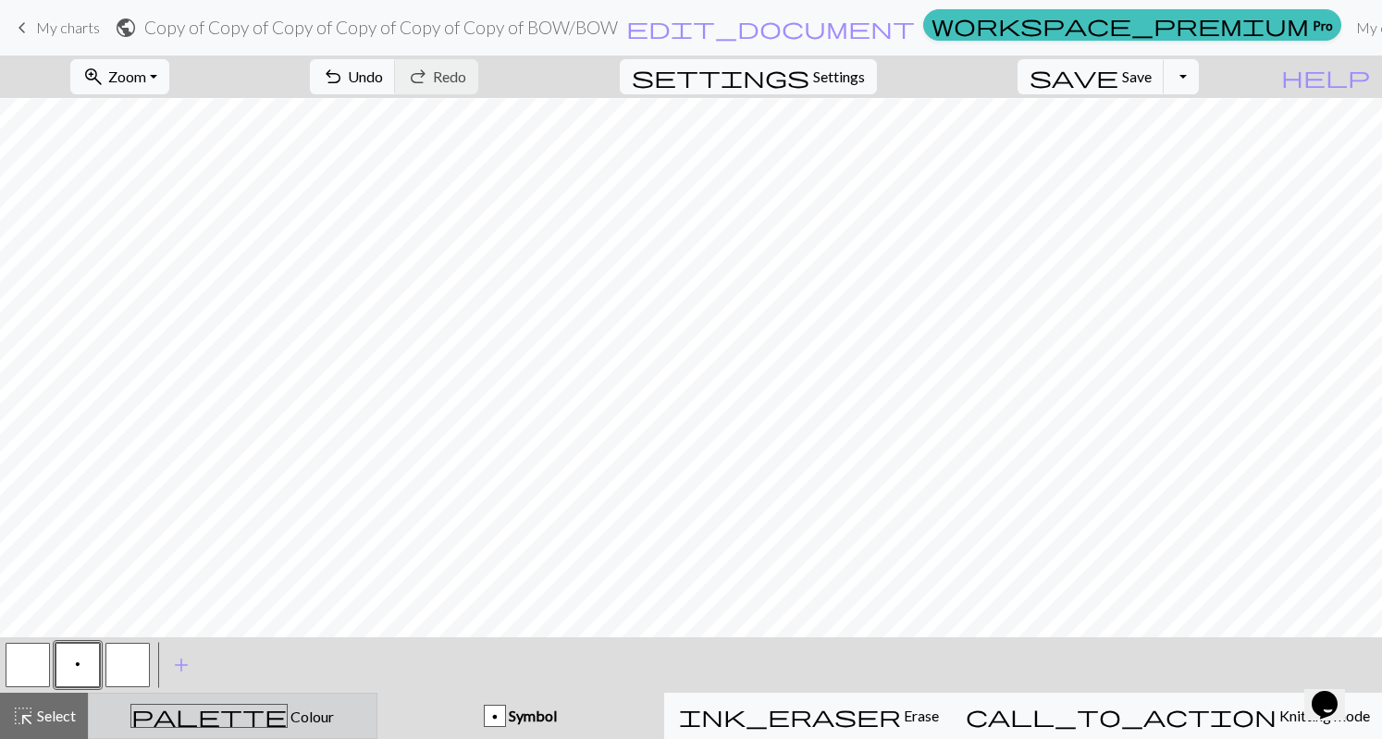
click at [293, 710] on div "palette Colour Colour" at bounding box center [233, 716] width 266 height 24
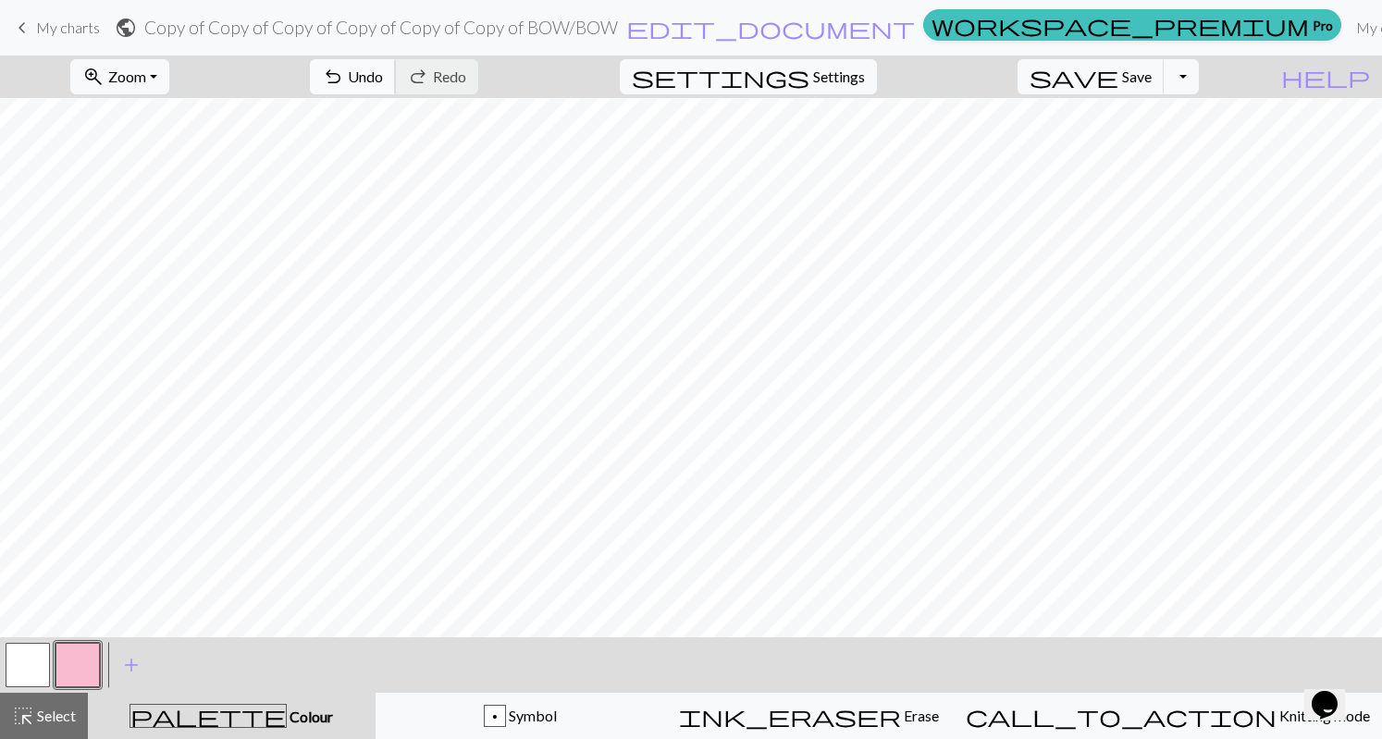
click at [396, 74] on button "undo Undo Undo" at bounding box center [353, 76] width 86 height 35
click at [466, 75] on span "Redo" at bounding box center [449, 77] width 33 height 18
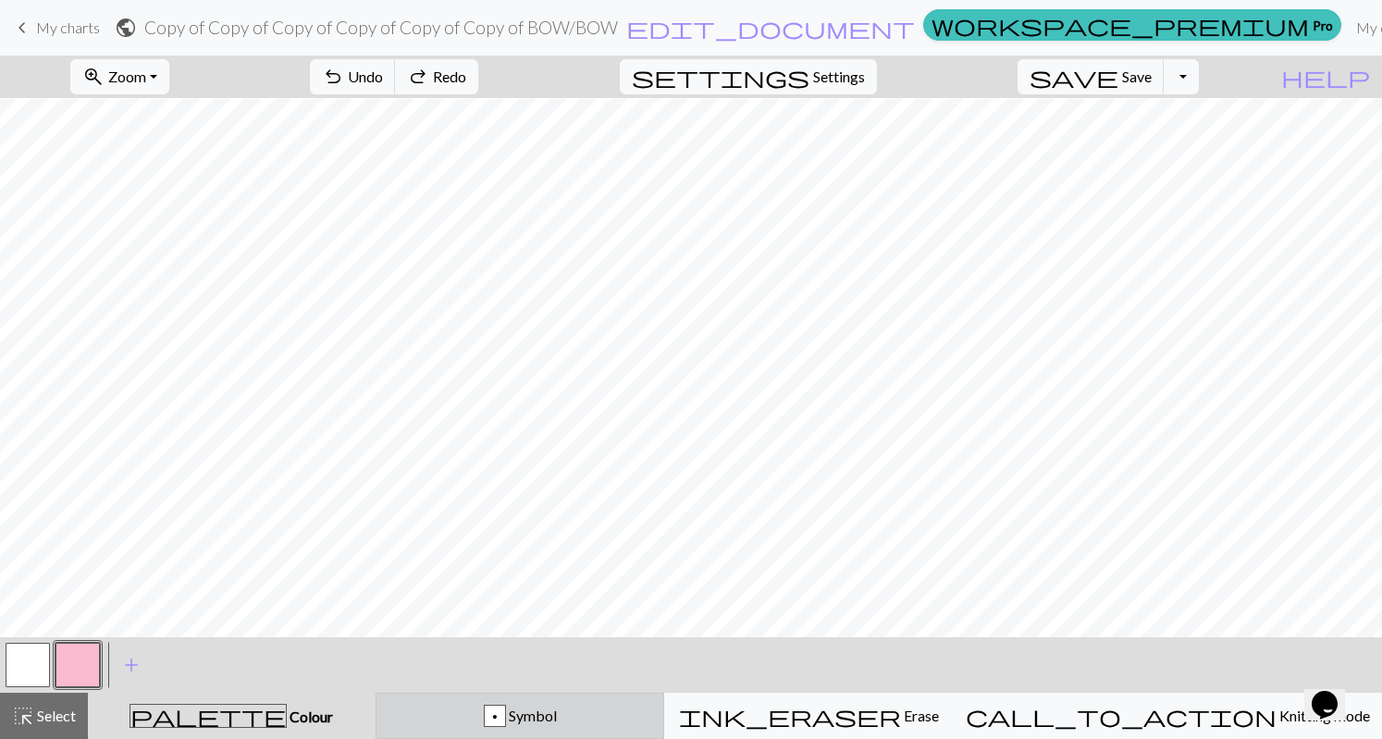
click at [557, 718] on span "Symbol" at bounding box center [531, 716] width 51 height 18
